Goal: Find specific page/section: Find specific page/section

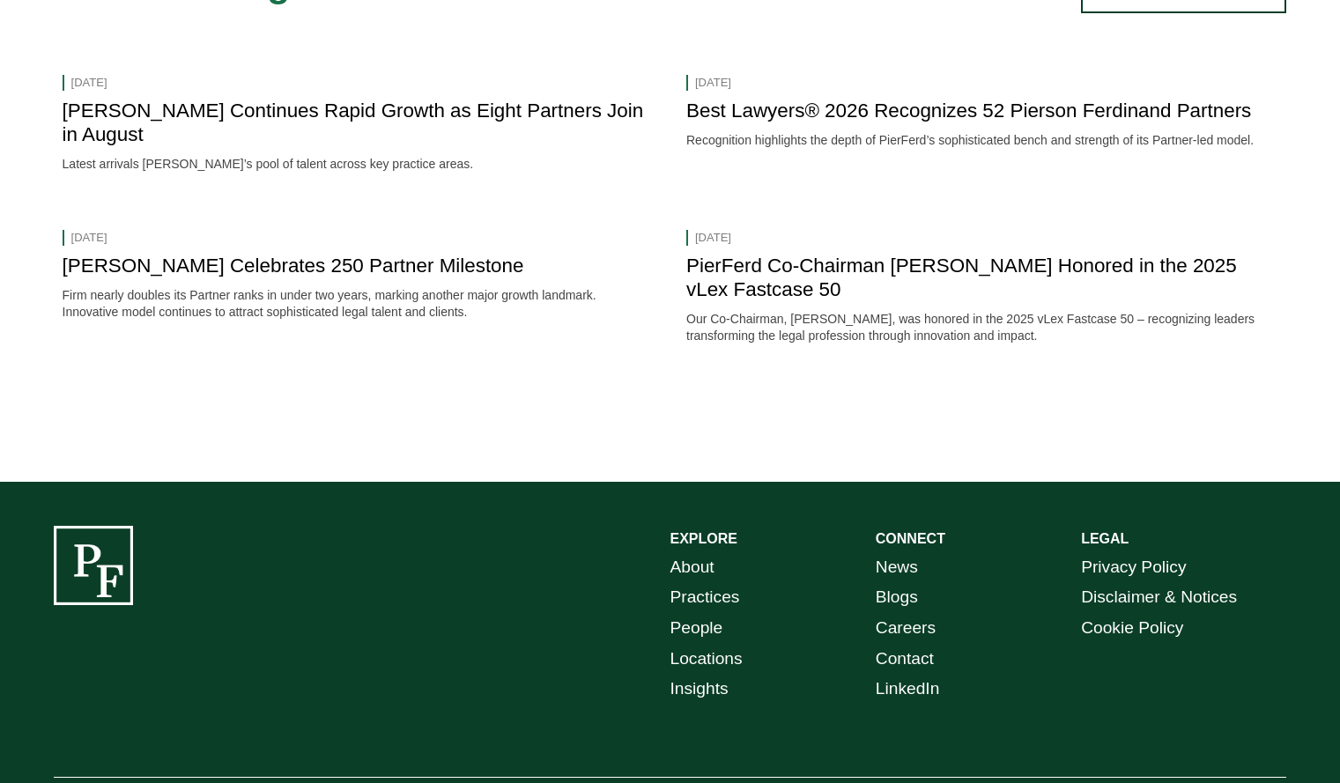
scroll to position [1999, 0]
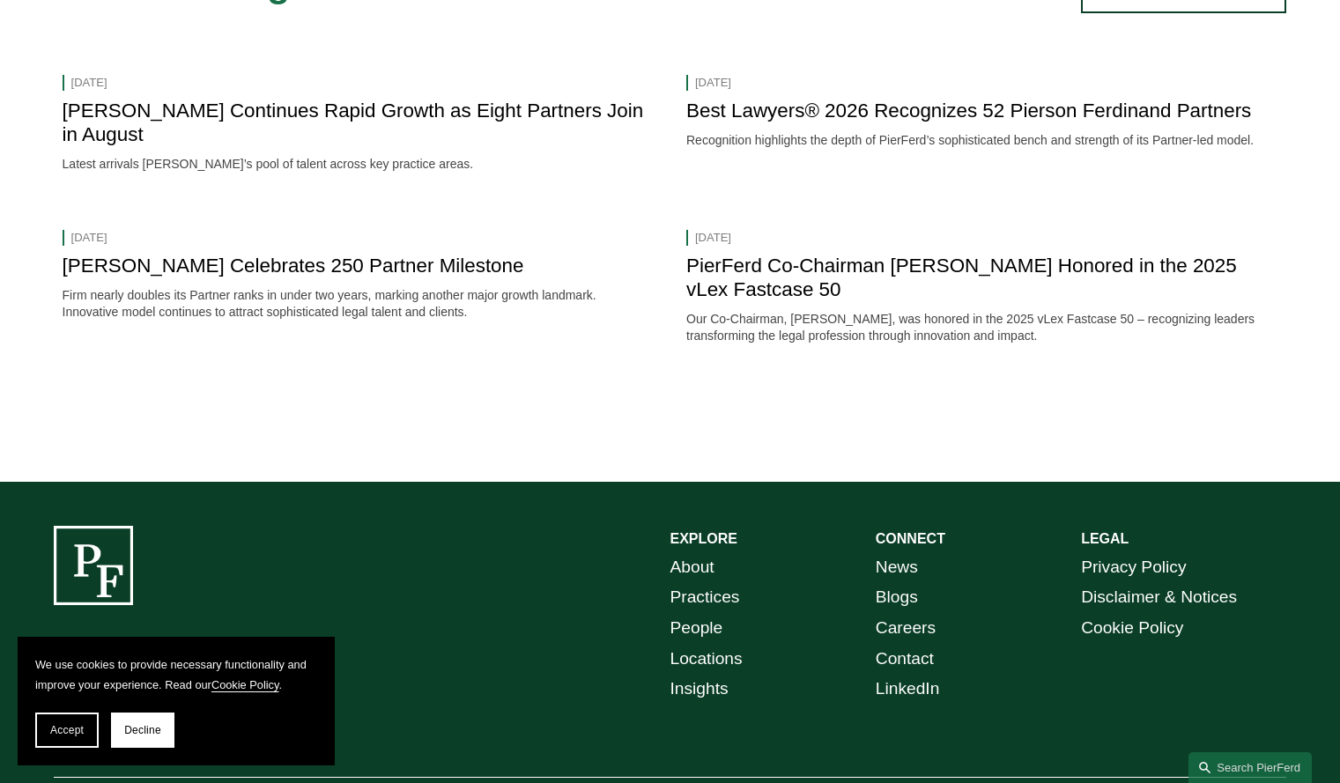
click at [729, 669] on link "Locations" at bounding box center [706, 659] width 72 height 31
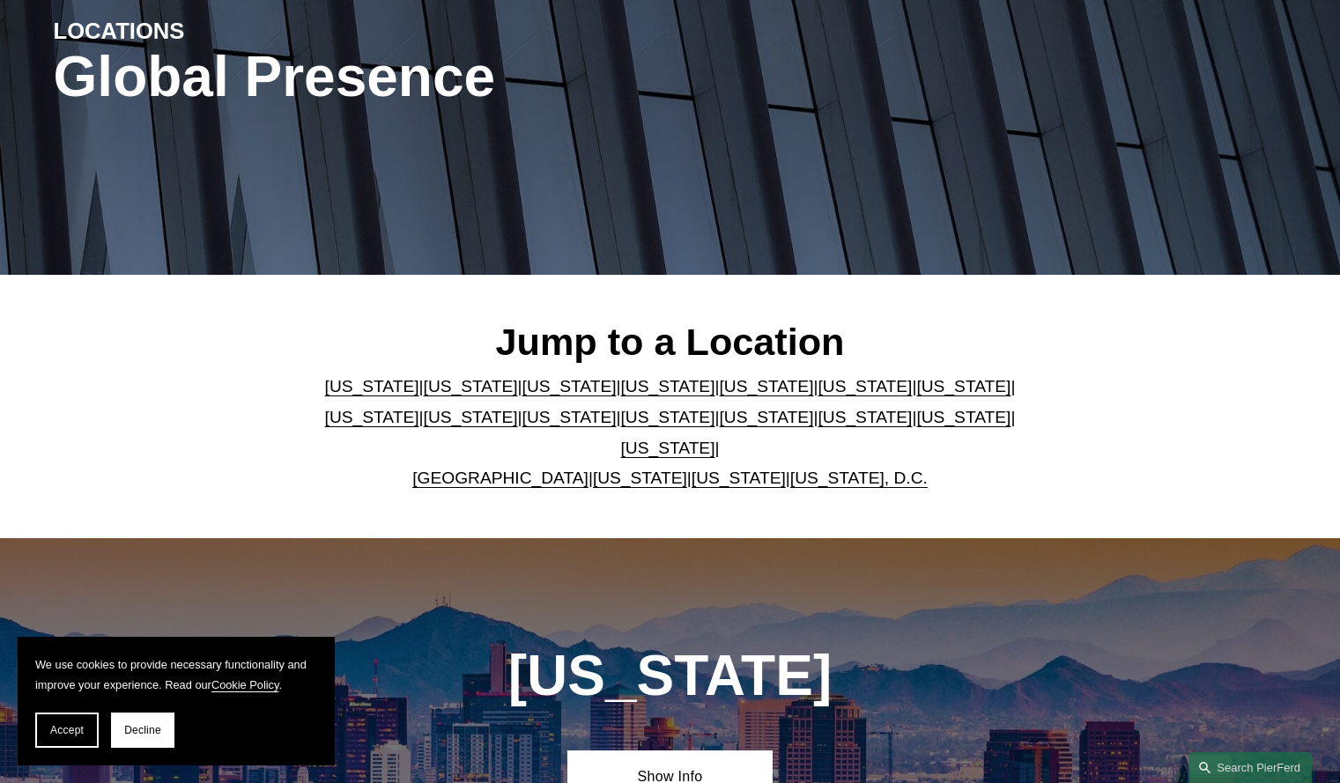
scroll to position [240, 0]
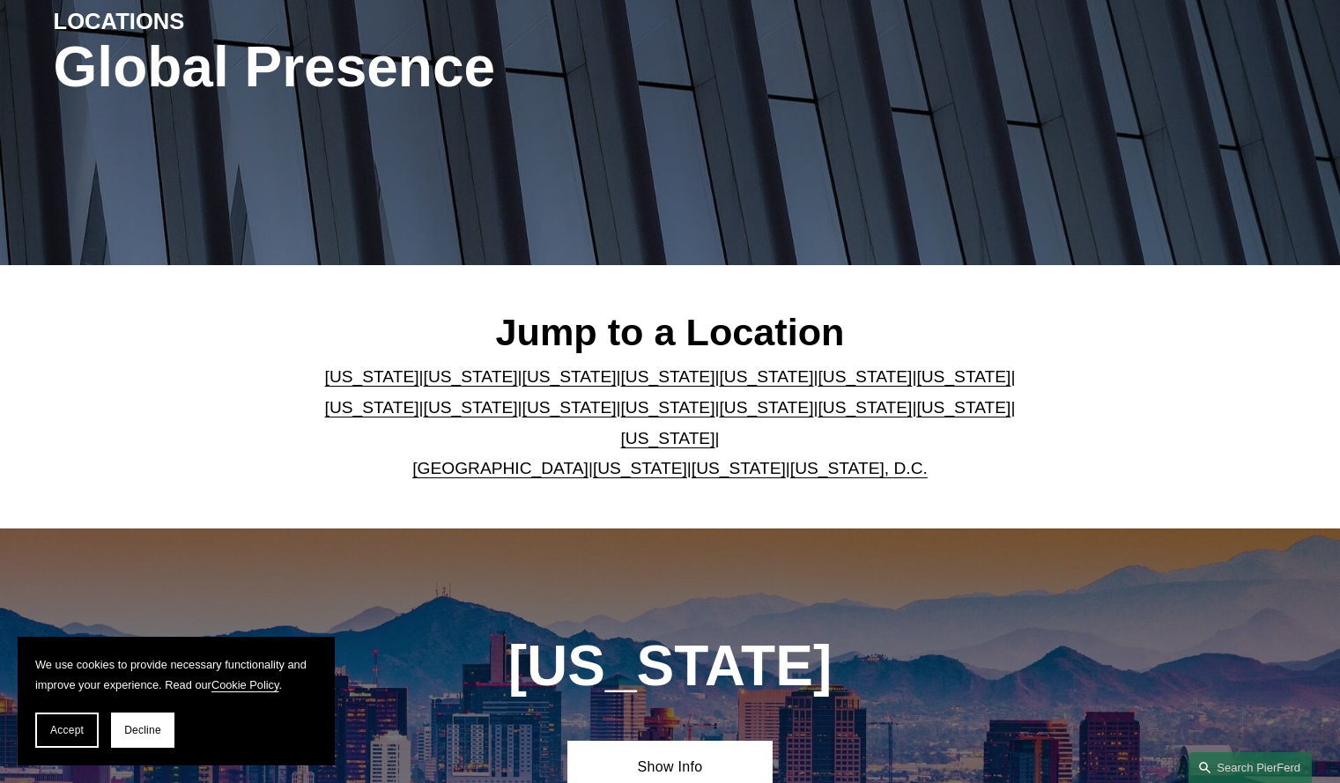
click at [715, 429] on link "Texas" at bounding box center [668, 438] width 94 height 18
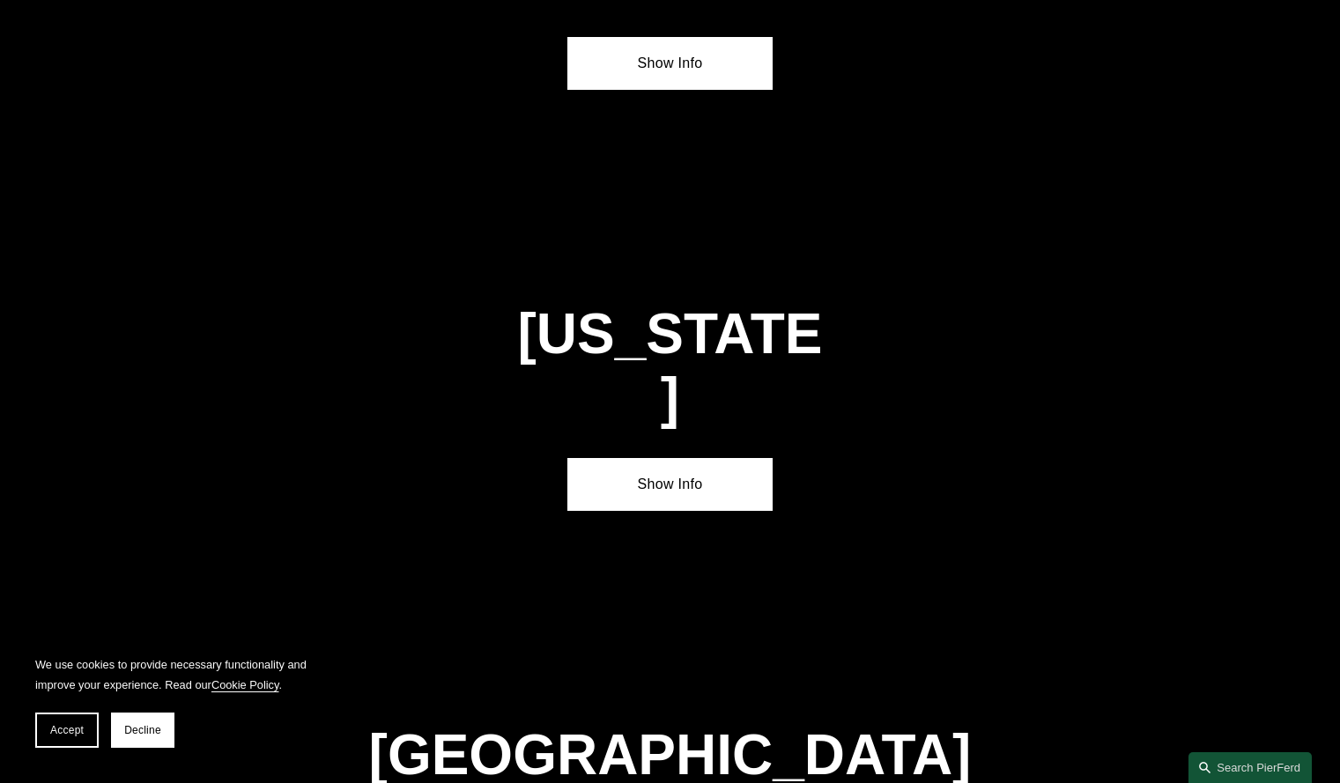
scroll to position [5961, 0]
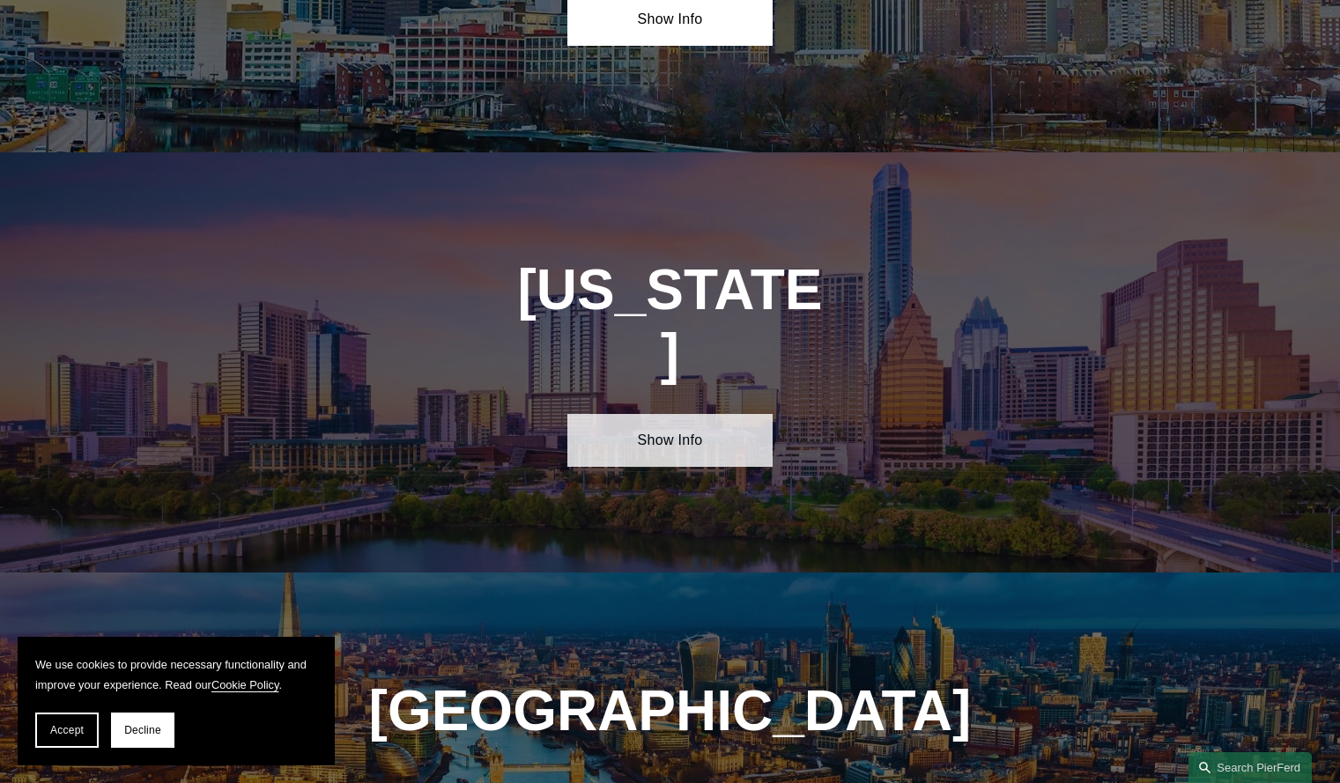
click at [719, 414] on link "Show Info" at bounding box center [669, 440] width 205 height 53
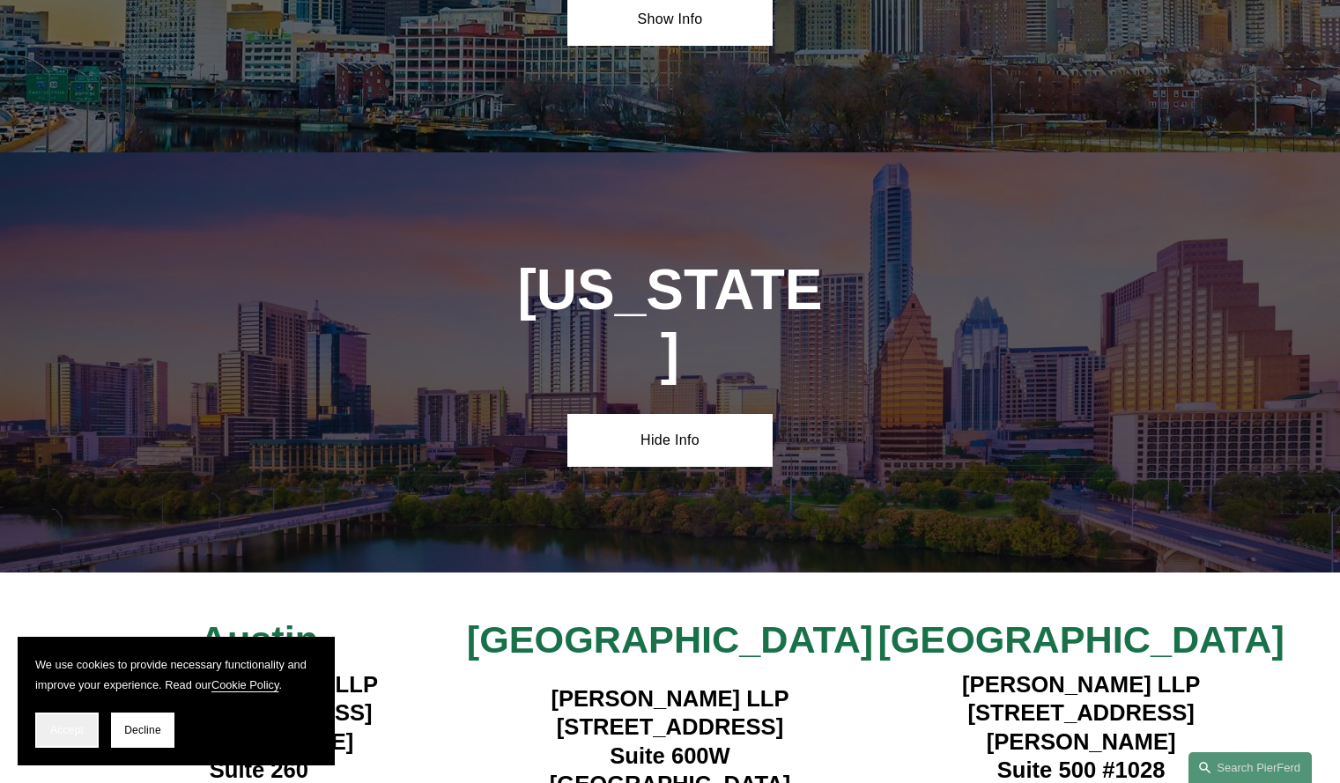
click at [57, 723] on button "Accept" at bounding box center [66, 730] width 63 height 35
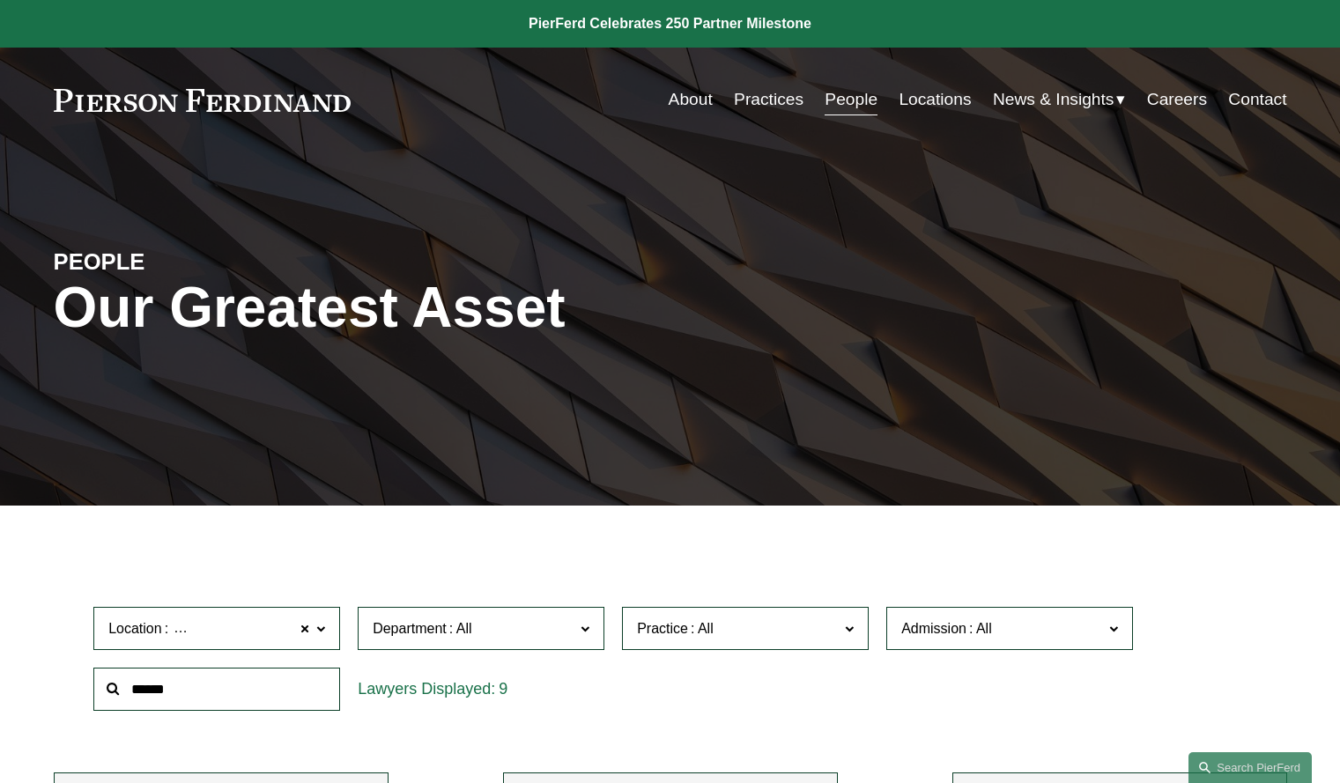
click at [239, 113] on div "About Practices People Locations News & Insights News" at bounding box center [670, 99] width 1233 height 33
click at [261, 94] on link at bounding box center [203, 100] width 298 height 23
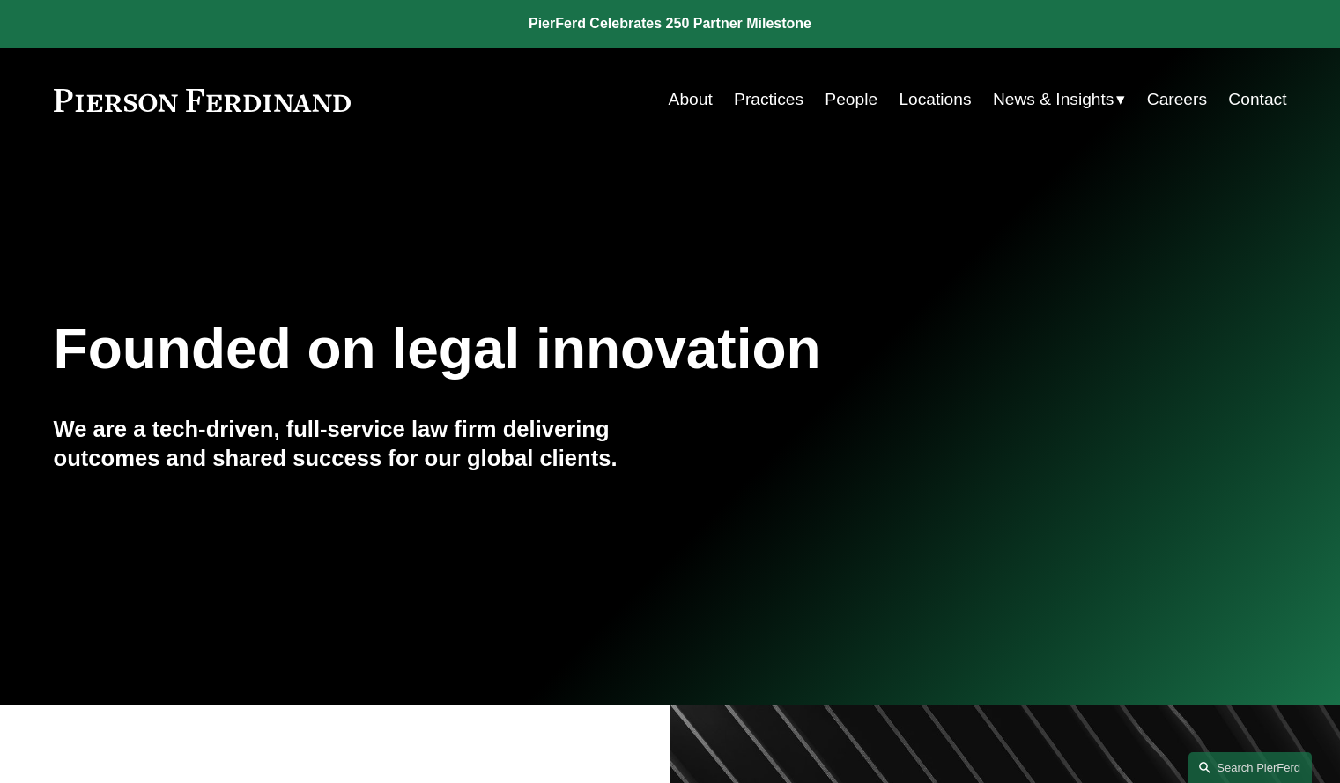
drag, startPoint x: 436, startPoint y: 122, endPoint x: 82, endPoint y: 101, distance: 354.7
click at [82, 101] on div "Skip to Content About Practices People Locations" at bounding box center [670, 100] width 1340 height 104
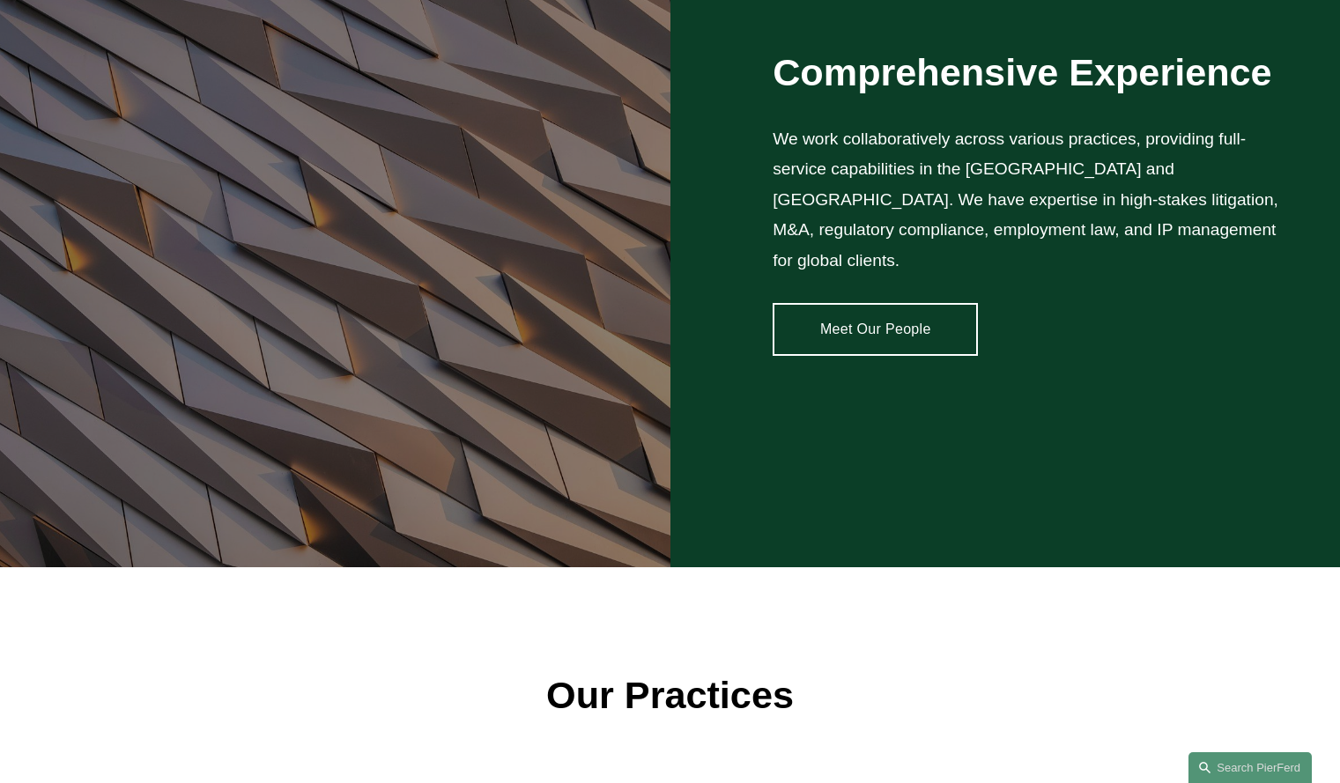
scroll to position [1547, 0]
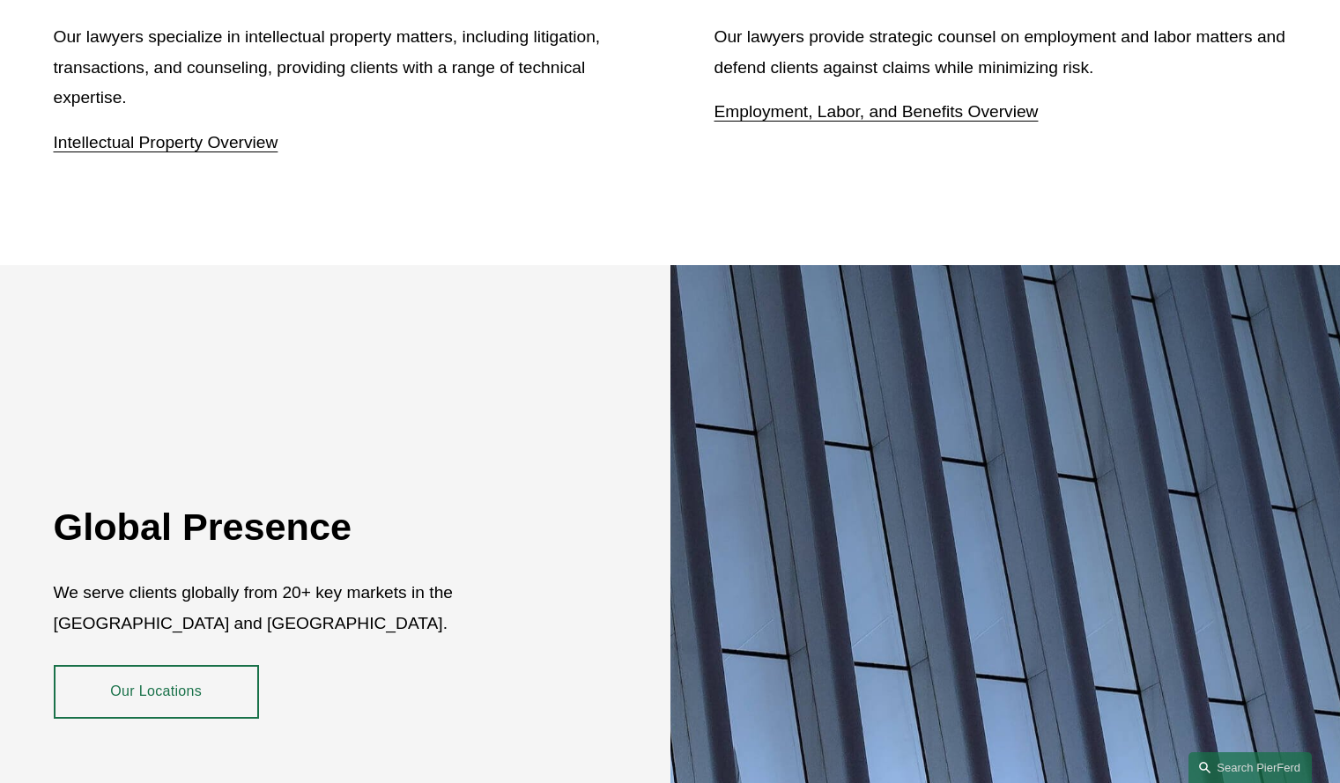
drag, startPoint x: 1352, startPoint y: 85, endPoint x: 1344, endPoint y: 577, distance: 491.6
